Goal: Task Accomplishment & Management: Manage account settings

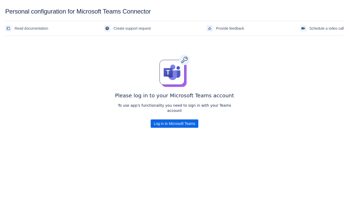
click at [88, 93] on div "Please log in to your Microsoft Teams account To use app's functionality you ne…" at bounding box center [174, 92] width 339 height 109
click at [164, 120] on span "Log in to Microsoft Teams" at bounding box center [174, 124] width 41 height 8
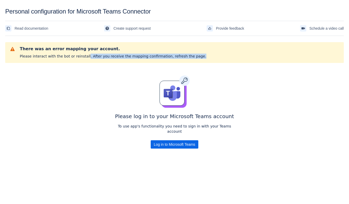
drag, startPoint x: 82, startPoint y: 56, endPoint x: 203, endPoint y: 55, distance: 121.6
click at [203, 55] on div "There was an error mapping your account. Please interact with the bot or reinst…" at bounding box center [174, 52] width 330 height 13
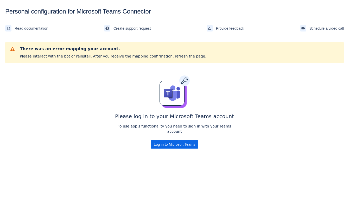
click at [63, 25] on div "Read documentation Create support request Provide feedback Schedule a video call" at bounding box center [174, 28] width 339 height 15
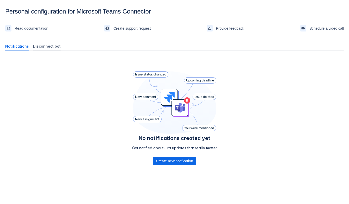
click at [41, 45] on span "Disconnect bot" at bounding box center [47, 46] width 28 height 5
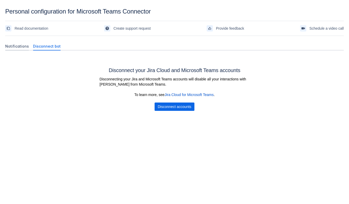
click at [19, 45] on span "Notifications" at bounding box center [17, 46] width 24 height 5
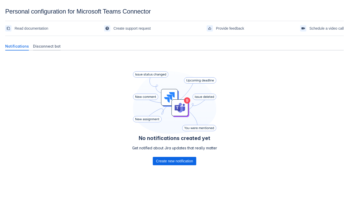
click at [51, 45] on span "Disconnect bot" at bounding box center [47, 46] width 28 height 5
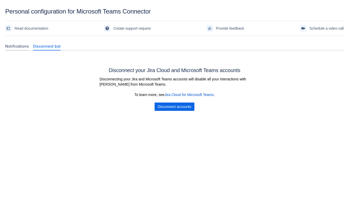
click at [20, 48] on span "Notifications" at bounding box center [17, 46] width 24 height 5
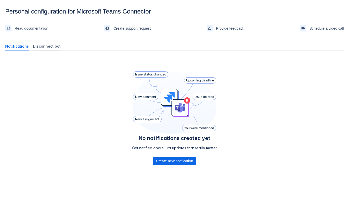
click at [38, 44] on span "Disconnect bot" at bounding box center [47, 46] width 28 height 5
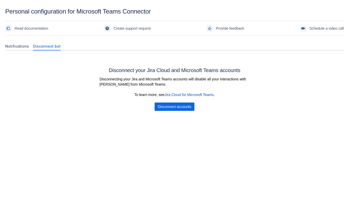
drag, startPoint x: 328, startPoint y: 151, endPoint x: 327, endPoint y: 144, distance: 6.6
click at [328, 150] on body "Personal configuration for Microsoft Teams Connector Read documentation Create …" at bounding box center [174, 110] width 349 height 204
click at [13, 45] on span "Notifications" at bounding box center [17, 46] width 24 height 5
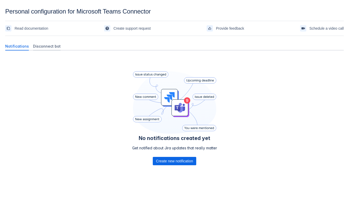
click at [40, 44] on span "Disconnect bot" at bounding box center [47, 46] width 28 height 5
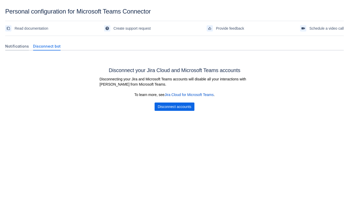
click at [24, 46] on span "Notifications" at bounding box center [17, 46] width 24 height 5
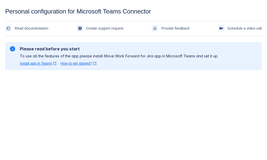
click at [258, 95] on body "Personal configuration for Microsoft Teams Connector Read documentation Create …" at bounding box center [133, 88] width 267 height 160
click at [151, 123] on body "Personal configuration for Microsoft Teams Connector Read documentation Create …" at bounding box center [133, 88] width 267 height 160
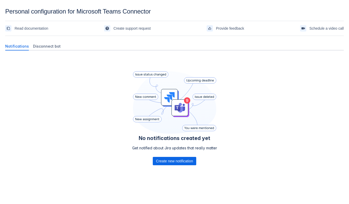
scroll to position [8, 0]
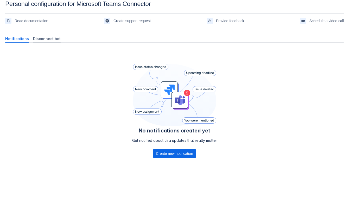
click at [49, 36] on span "Disconnect bot" at bounding box center [47, 38] width 28 height 5
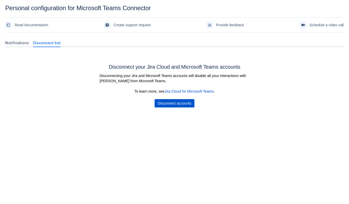
scroll to position [0, 0]
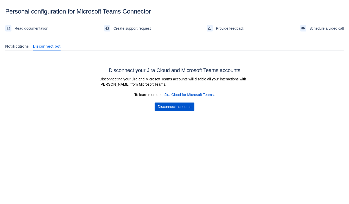
click at [165, 106] on span "Disconnect accounts" at bounding box center [175, 107] width 34 height 8
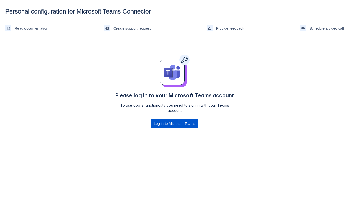
click at [176, 124] on span "Log in to Microsoft Teams" at bounding box center [174, 124] width 41 height 8
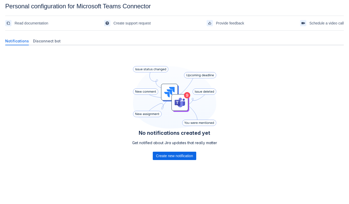
scroll to position [8, 0]
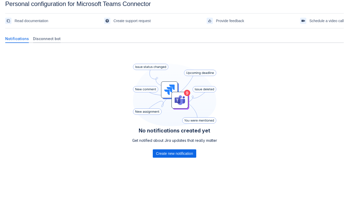
click at [45, 39] on span "Disconnect bot" at bounding box center [47, 38] width 28 height 5
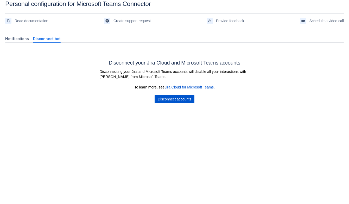
click at [177, 101] on span "Disconnect accounts" at bounding box center [175, 99] width 34 height 8
